Goal: Transaction & Acquisition: Purchase product/service

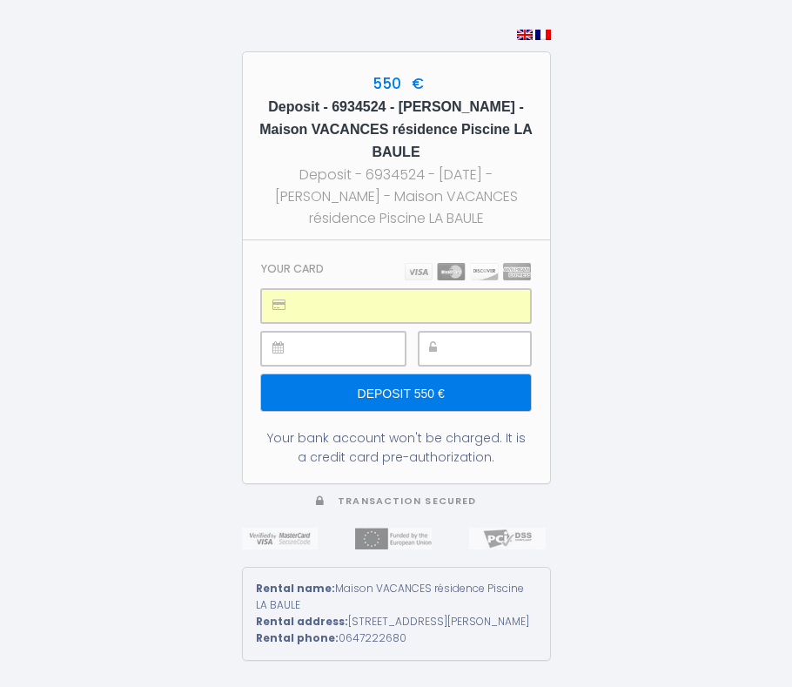
click at [388, 384] on input "Deposit 550 €" at bounding box center [395, 392] width 269 height 37
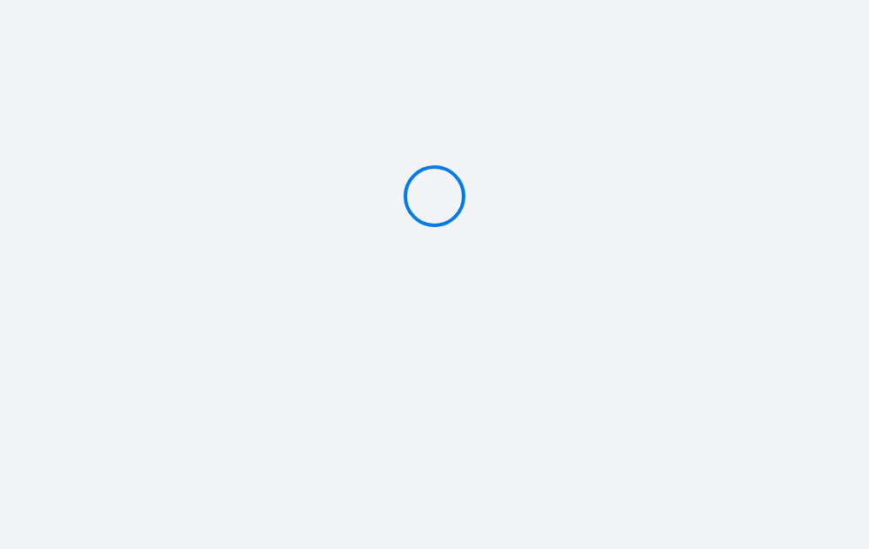
click at [409, 129] on div at bounding box center [434, 196] width 869 height 392
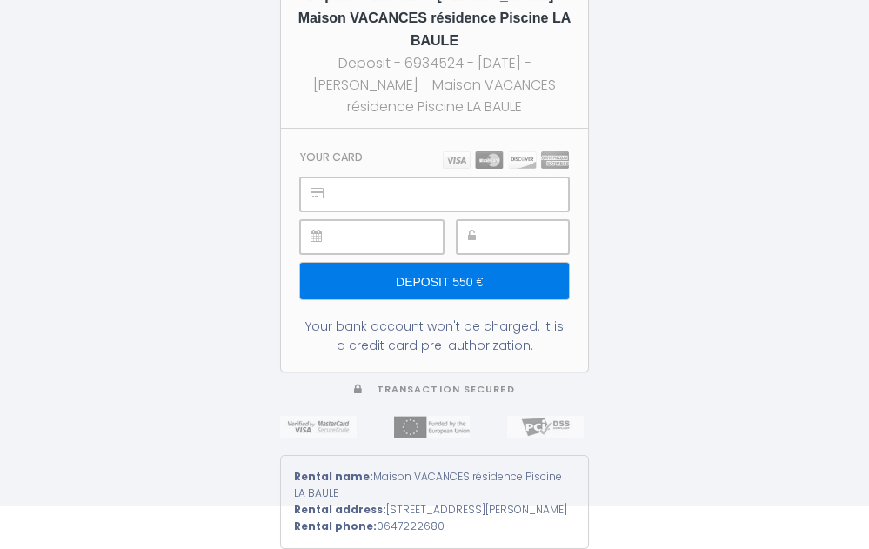
scroll to position [47, 0]
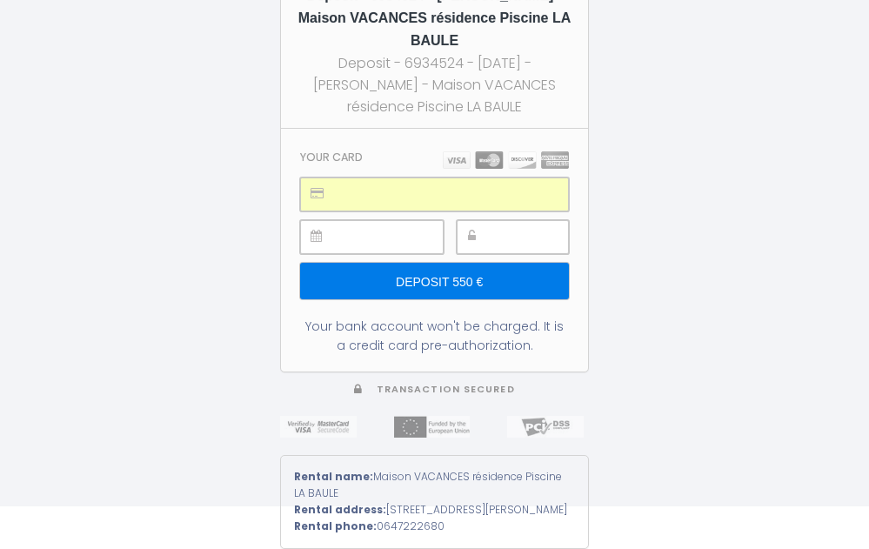
click at [405, 264] on input "Deposit 550 €" at bounding box center [434, 281] width 269 height 37
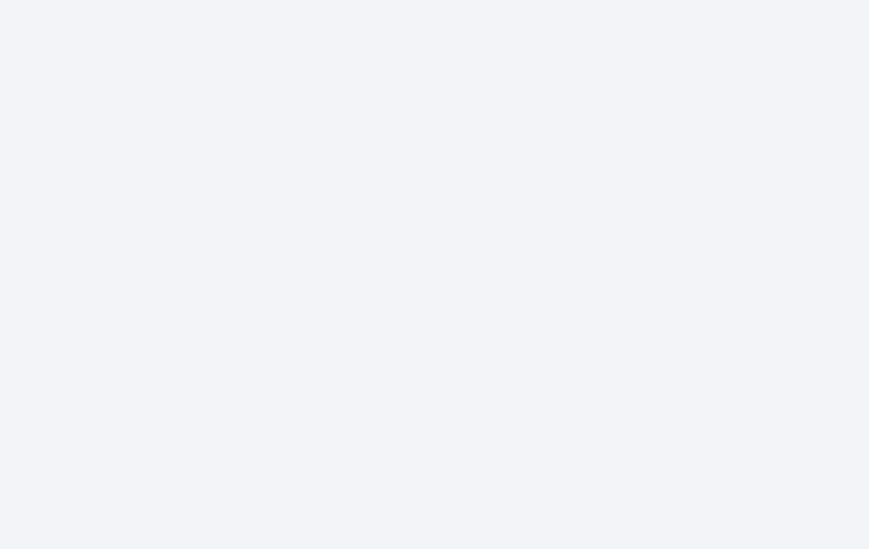
scroll to position [0, 0]
type input "Deposit 550 €"
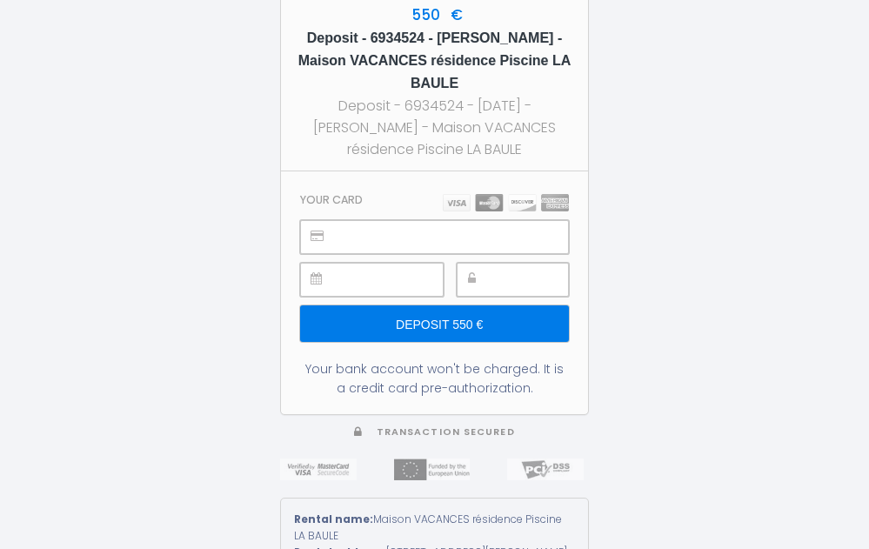
drag, startPoint x: 410, startPoint y: 11, endPoint x: 550, endPoint y: 80, distance: 156.1
click at [550, 80] on div "550 € Deposit - 6934524 - Maxime Twardowski - Maison VACANCES résidence Piscine…" at bounding box center [434, 77] width 307 height 188
click at [550, 80] on h5 "Deposit - 6934524 - [PERSON_NAME] - Maison VACANCES résidence Piscine LA BAULE" at bounding box center [435, 61] width 276 height 68
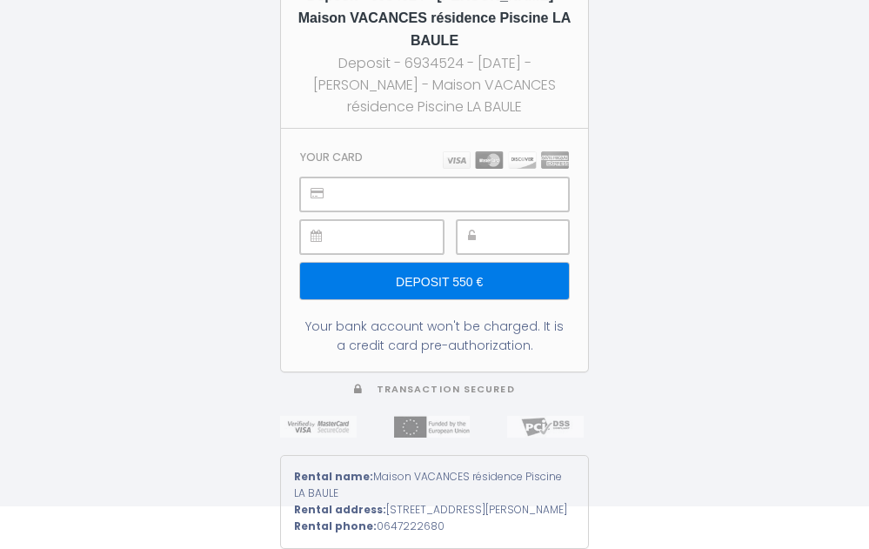
scroll to position [47, 0]
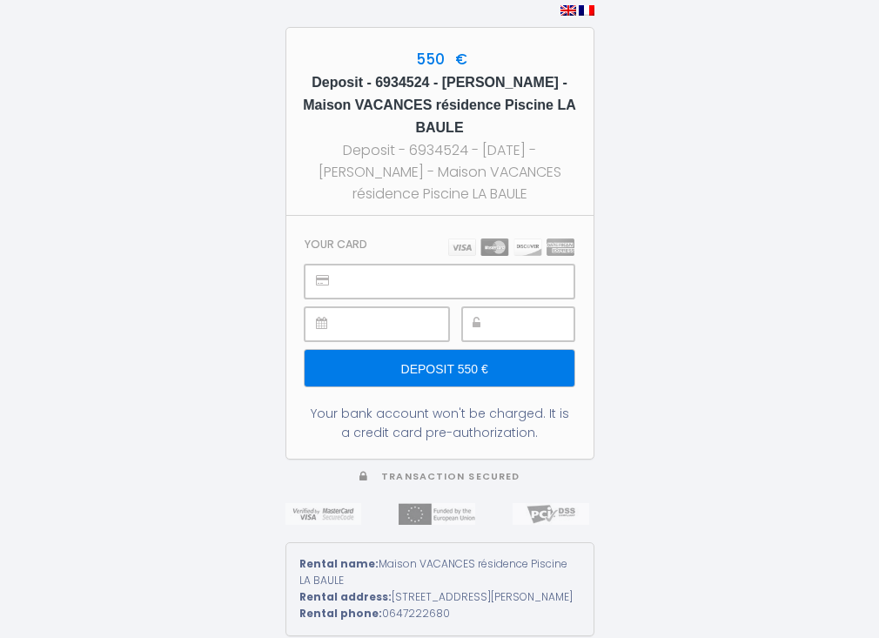
scroll to position [3, 0]
